Goal: Check status: Check status

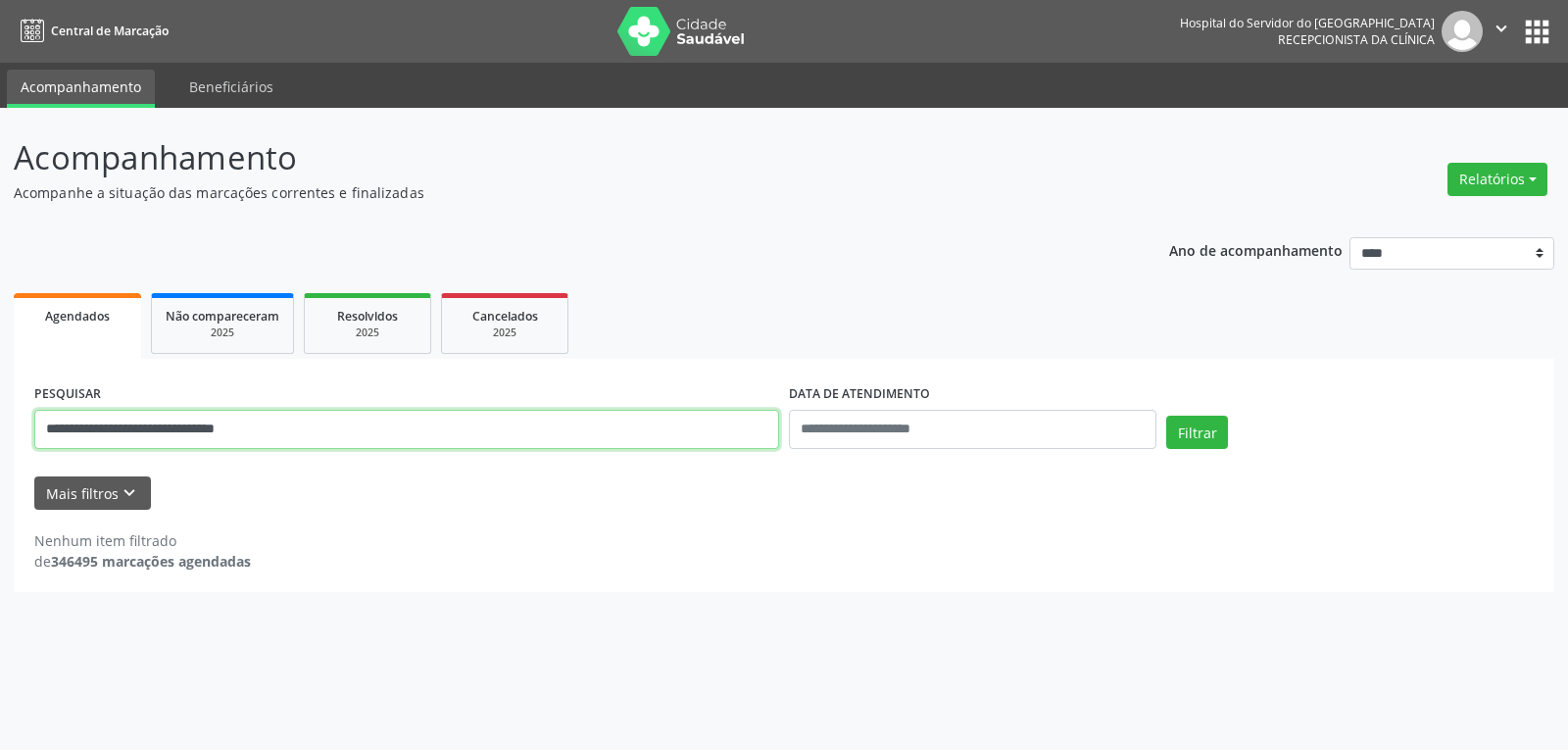
drag, startPoint x: 327, startPoint y: 430, endPoint x: 0, endPoint y: 407, distance: 327.8
click at [0, 407] on div "**********" at bounding box center [784, 428] width 1568 height 641
paste input "text"
click at [1167, 415] on button "Filtrar" at bounding box center [1197, 431] width 62 height 33
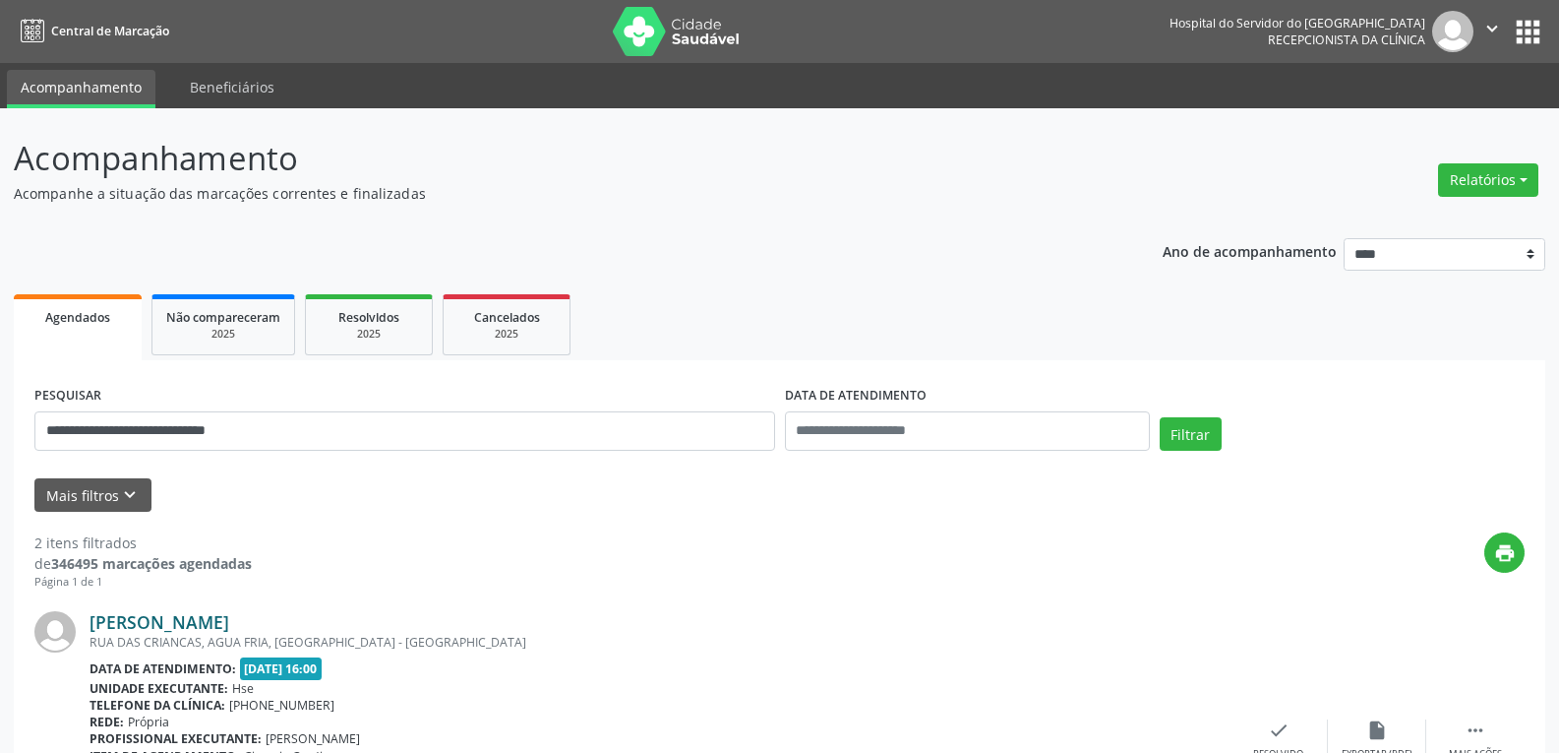
click at [215, 616] on link "[PERSON_NAME]" at bounding box center [160, 622] width 140 height 22
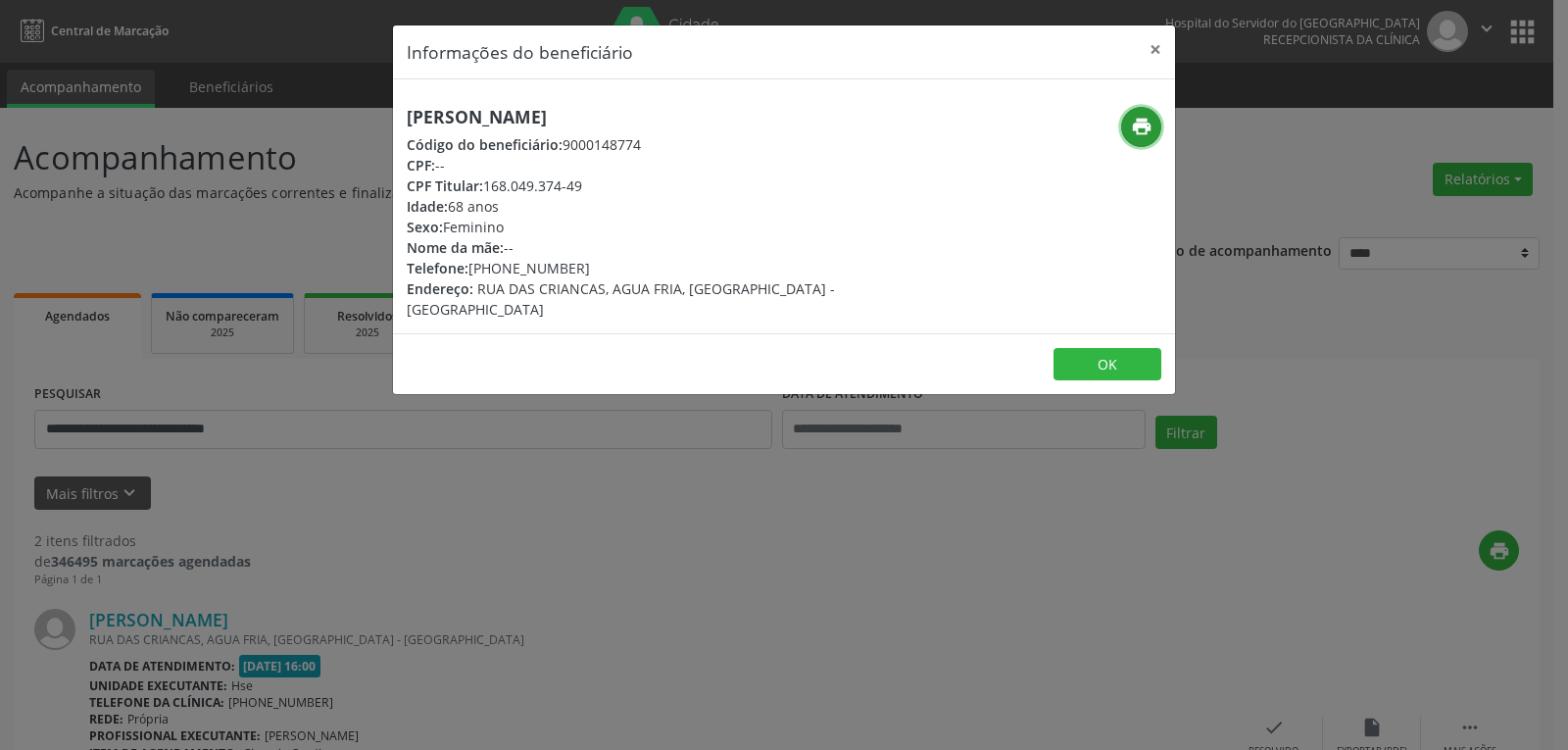
click at [1129, 120] on button "print" at bounding box center [1141, 126] width 40 height 40
click at [1156, 51] on button "×" at bounding box center [1155, 50] width 39 height 48
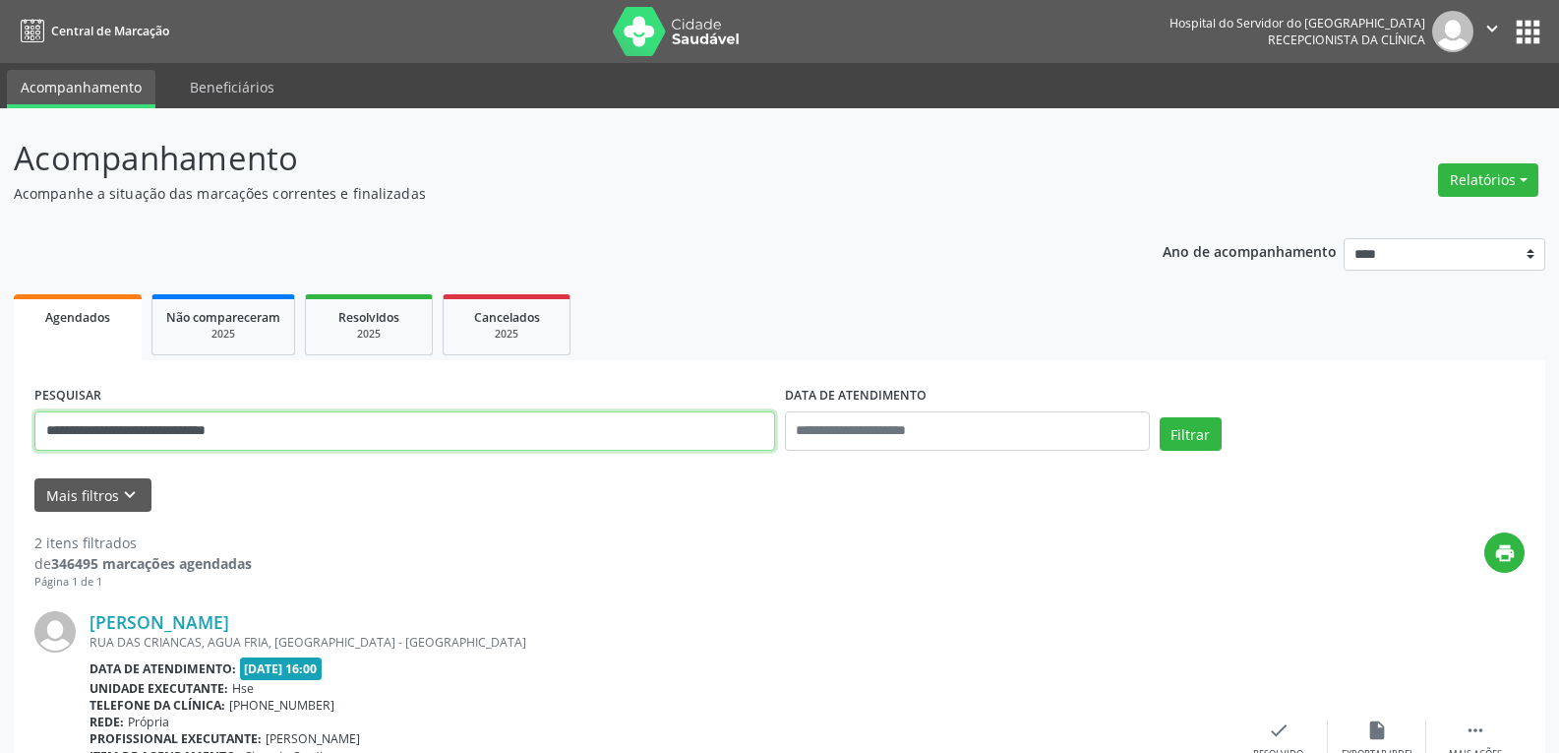
drag, startPoint x: 357, startPoint y: 431, endPoint x: 0, endPoint y: 429, distance: 357.1
click at [0, 435] on div "**********" at bounding box center [779, 666] width 1559 height 1117
paste input "text"
click at [1160, 417] on button "Filtrar" at bounding box center [1191, 433] width 62 height 33
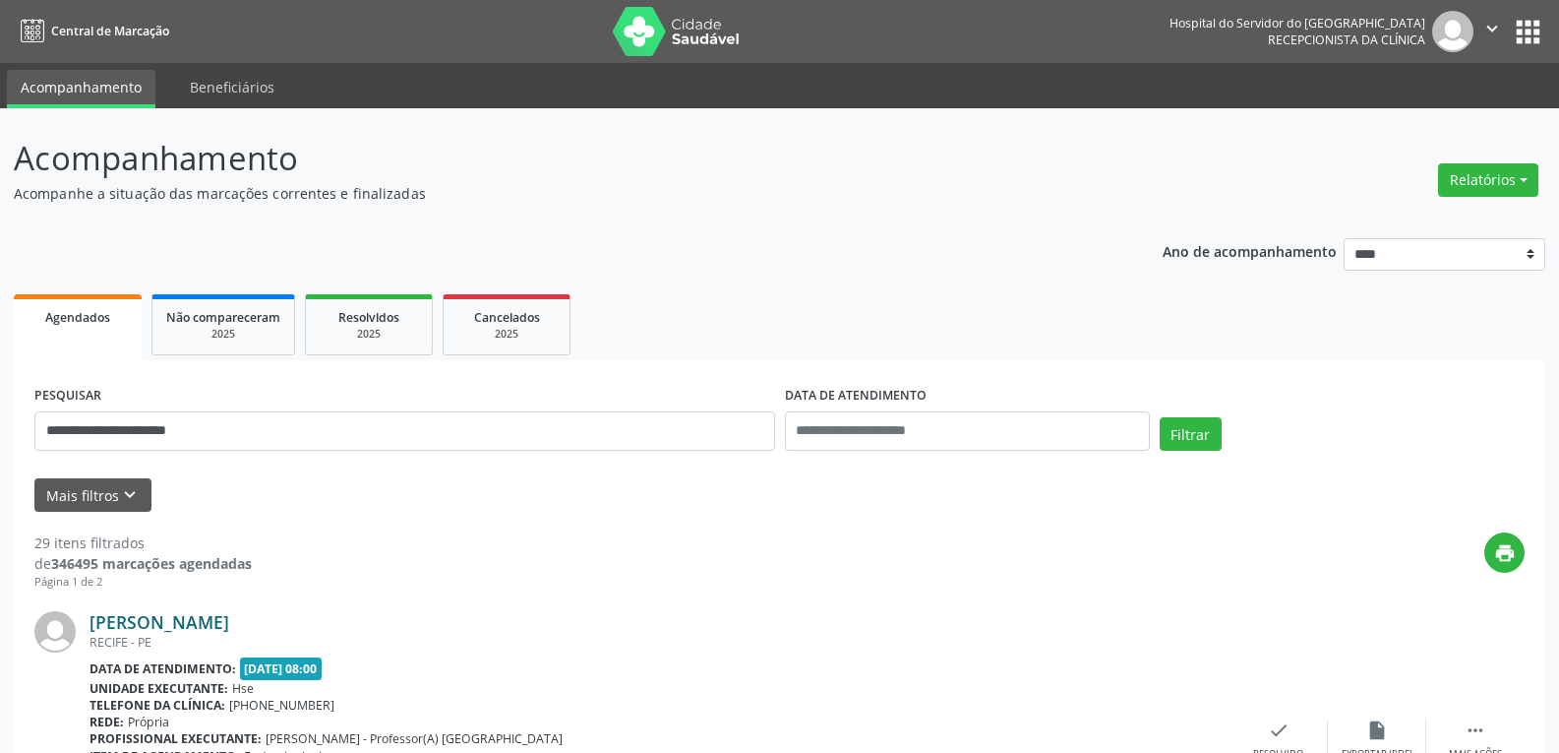
click at [224, 621] on link "[PERSON_NAME]" at bounding box center [160, 622] width 140 height 22
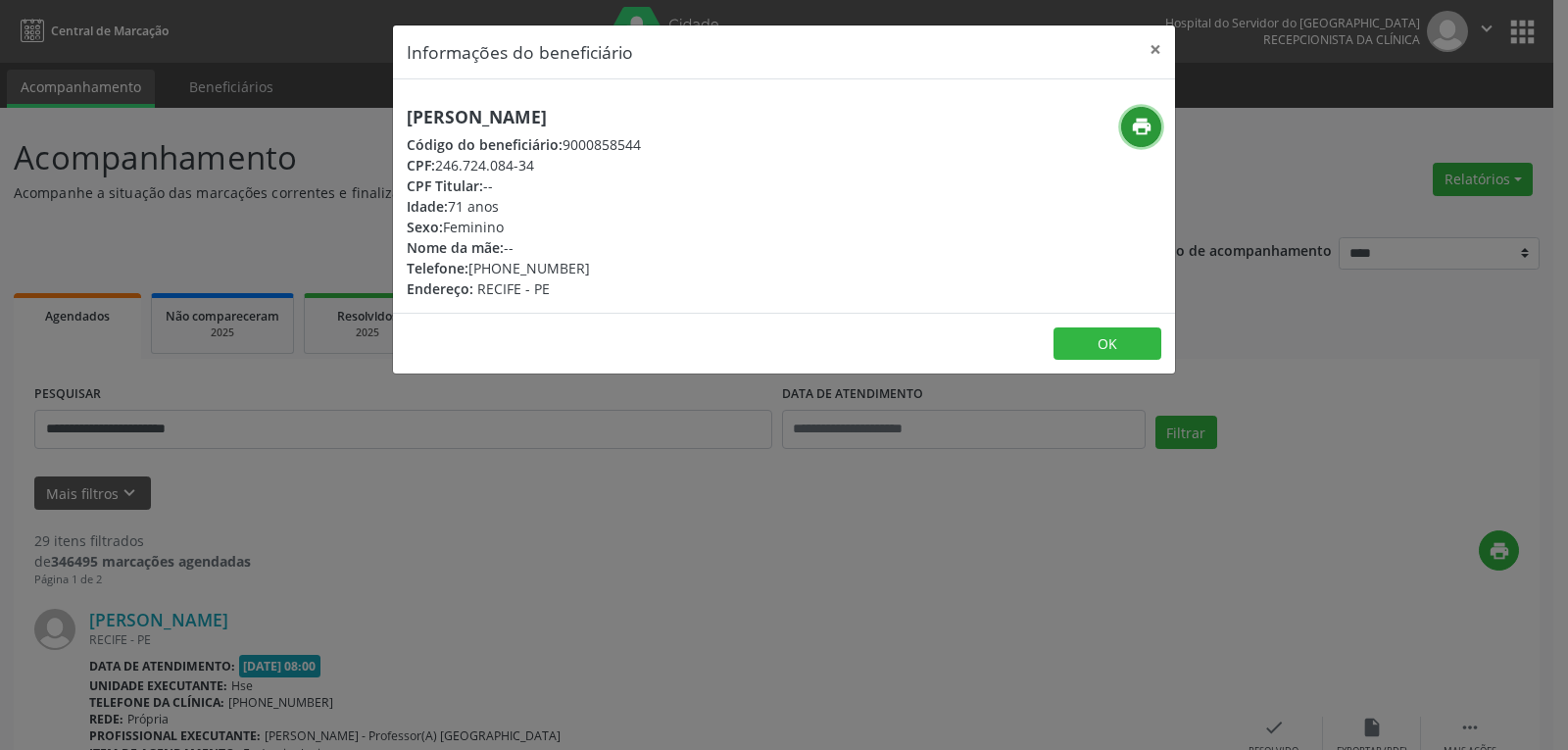
click at [1135, 129] on icon "print" at bounding box center [1142, 126] width 22 height 22
drag, startPoint x: 498, startPoint y: 267, endPoint x: 584, endPoint y: 267, distance: 86.0
click at [584, 267] on div "Telefone: [PHONE_NUMBER]" at bounding box center [523, 268] width 234 height 21
copy div "99443-9606"
click at [1144, 42] on button "×" at bounding box center [1155, 50] width 39 height 48
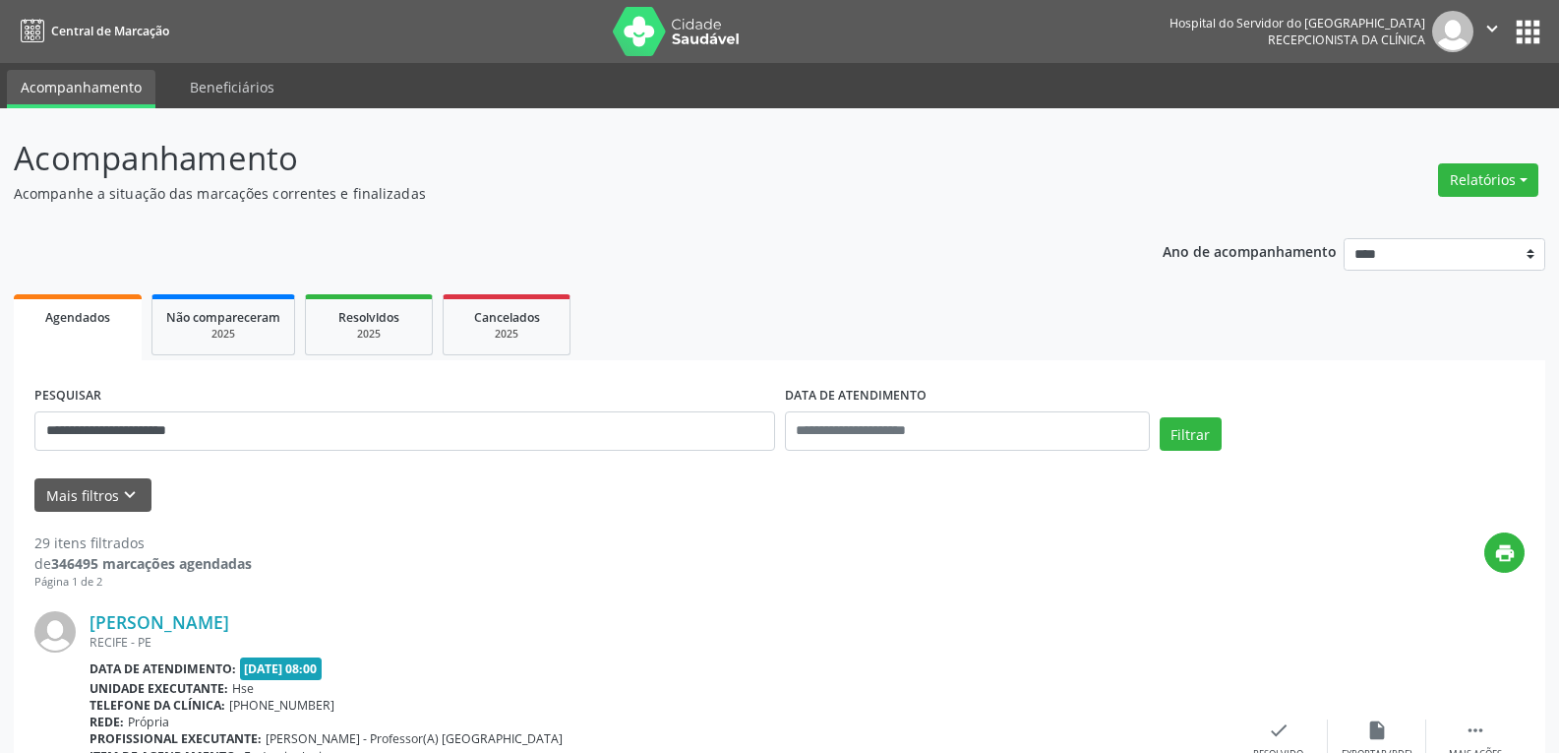
drag, startPoint x: 561, startPoint y: 393, endPoint x: 440, endPoint y: 432, distance: 126.9
click at [441, 432] on div "**********" at bounding box center [405, 423] width 751 height 84
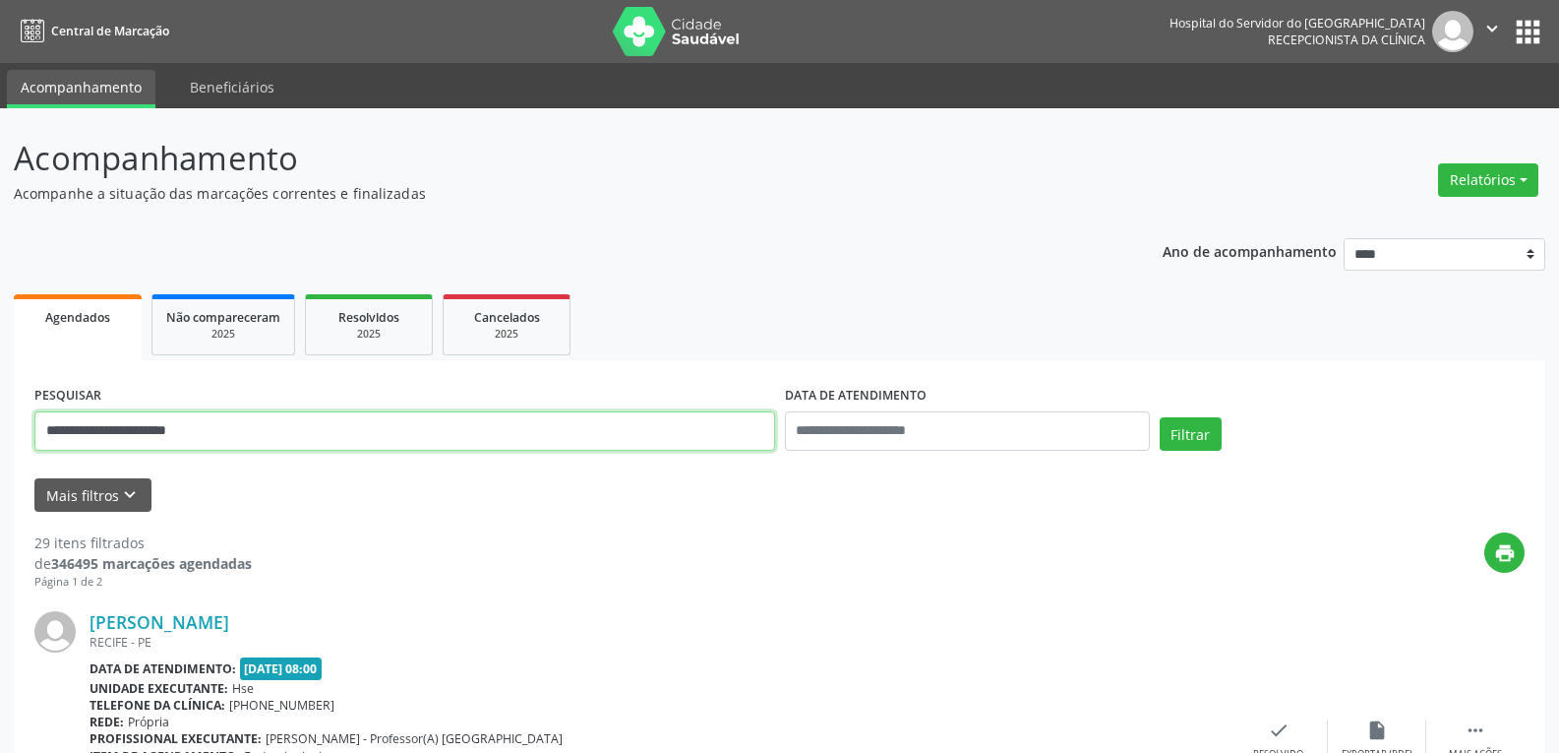
drag, startPoint x: 443, startPoint y: 433, endPoint x: 0, endPoint y: 392, distance: 444.6
paste input "text"
type input "**********"
click at [1160, 417] on button "Filtrar" at bounding box center [1191, 433] width 62 height 33
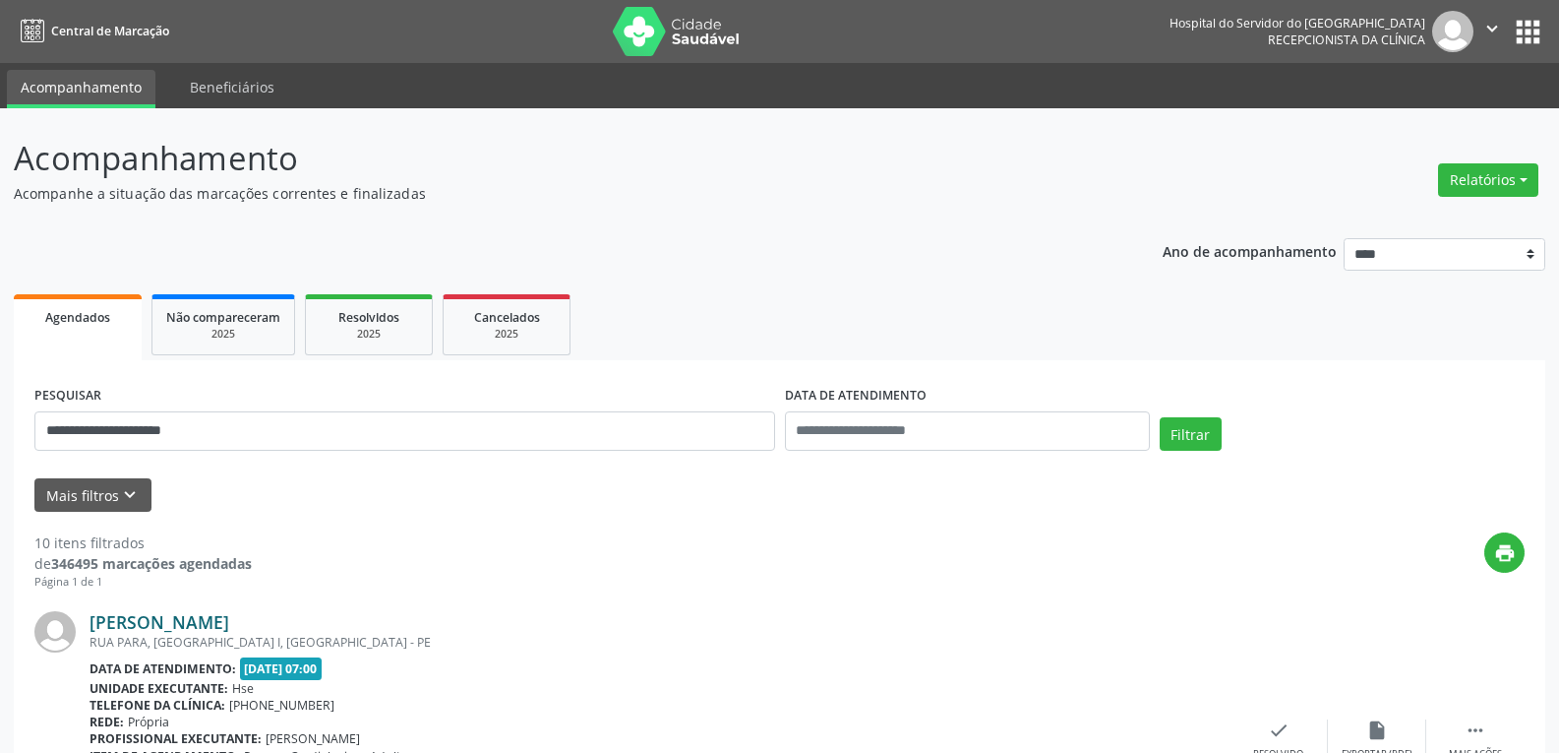
click at [229, 628] on link "[PERSON_NAME]" at bounding box center [160, 622] width 140 height 22
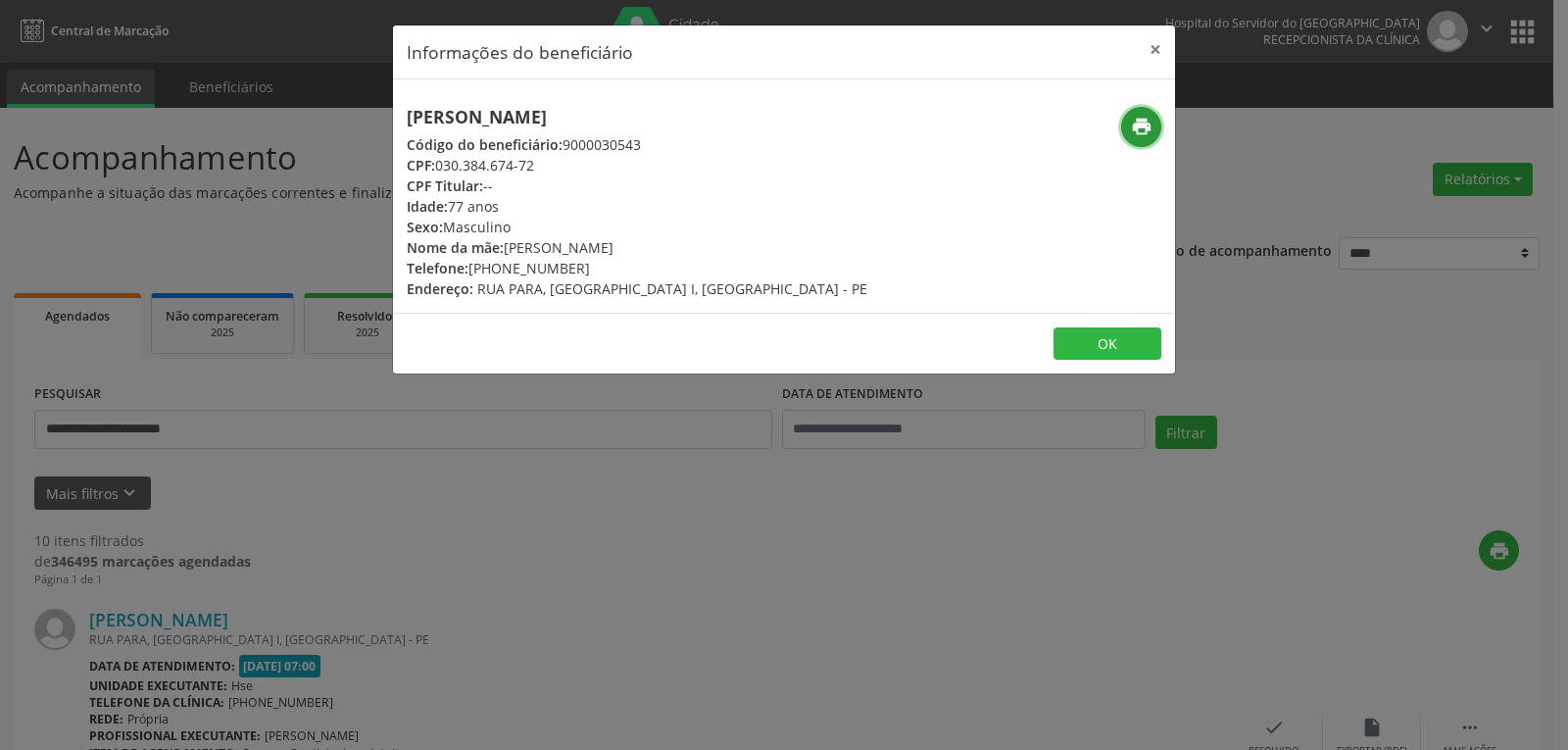
click at [1152, 123] on icon "print" at bounding box center [1142, 126] width 22 height 22
